Goal: Find specific page/section: Find specific page/section

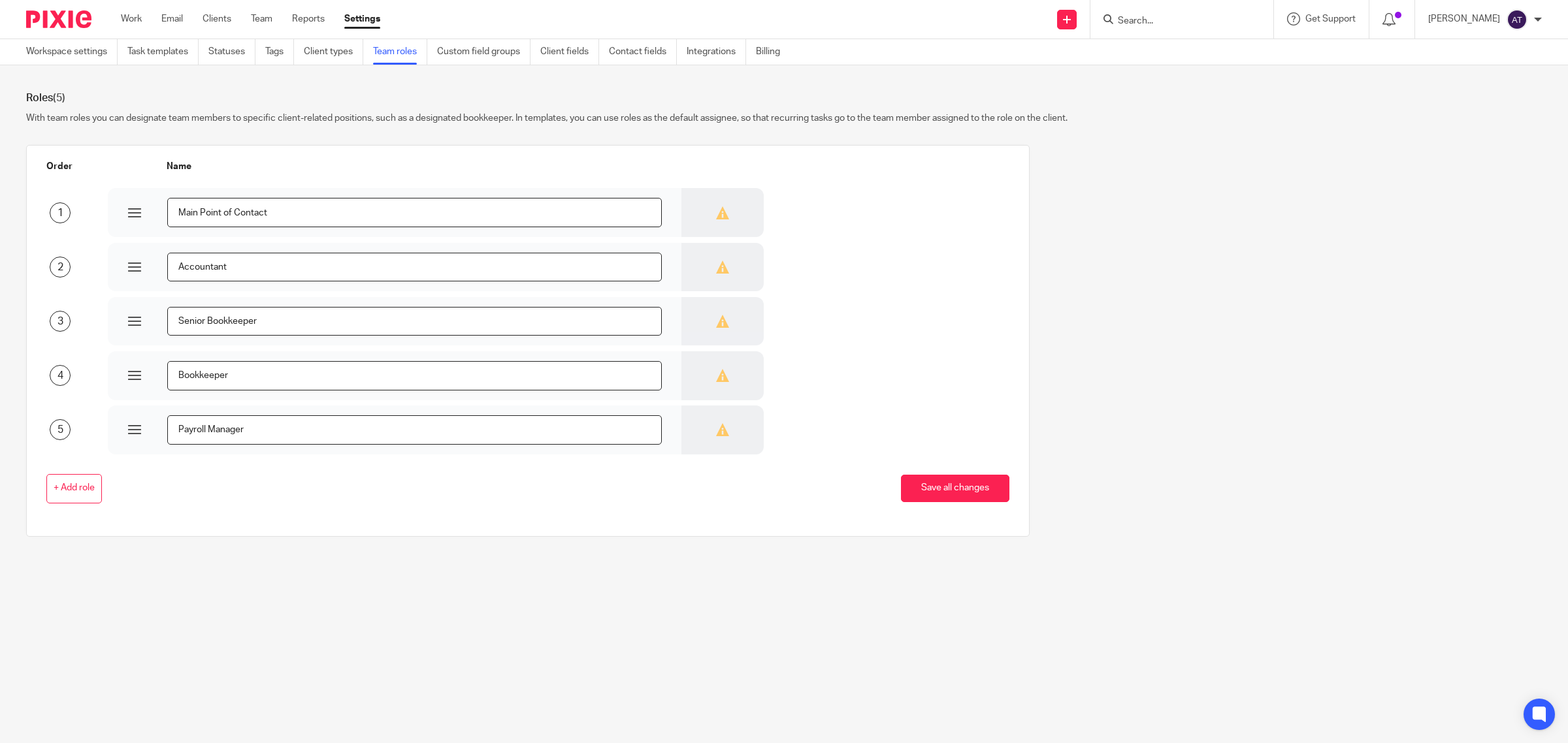
click at [1125, 18] on input "Search" at bounding box center [1175, 22] width 118 height 12
type input "fantast"
click at [1191, 58] on link at bounding box center [1224, 56] width 221 height 30
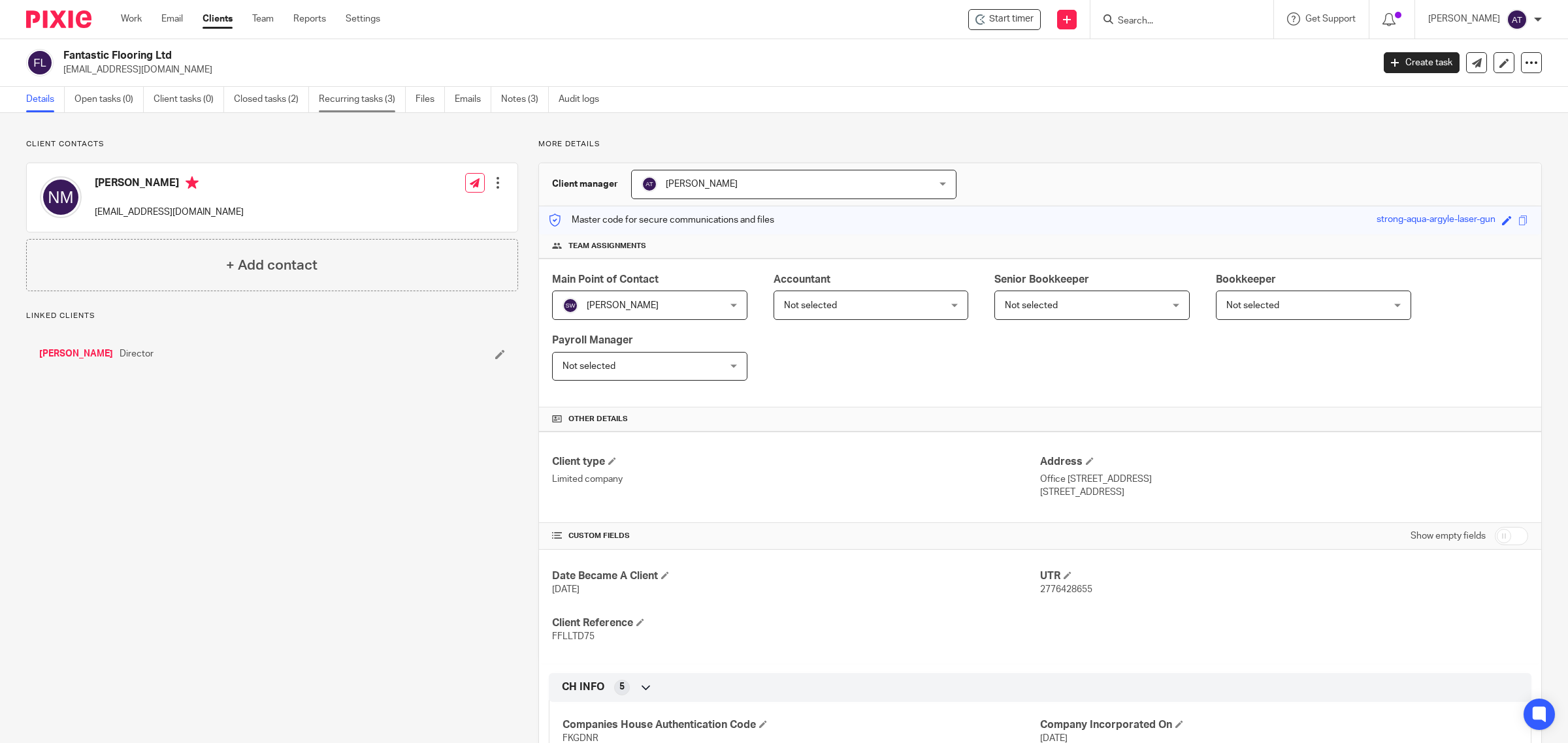
click at [363, 96] on link "Recurring tasks (3)" at bounding box center [363, 100] width 87 height 25
